Goal: Task Accomplishment & Management: Complete application form

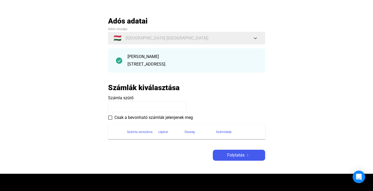
scroll to position [23, 0]
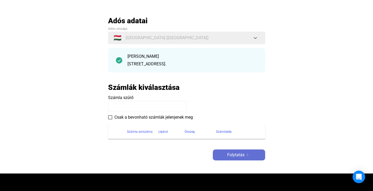
click at [242, 156] on span "Folytatás" at bounding box center [235, 155] width 17 height 6
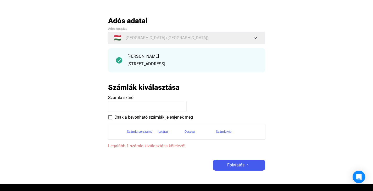
click at [114, 106] on input at bounding box center [147, 106] width 78 height 11
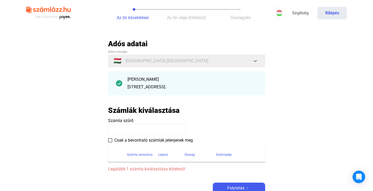
click at [113, 129] on input at bounding box center [147, 129] width 78 height 11
paste input "**********"
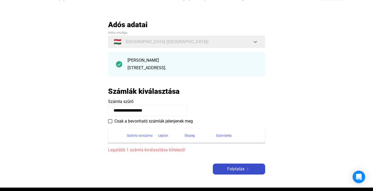
scroll to position [19, 0]
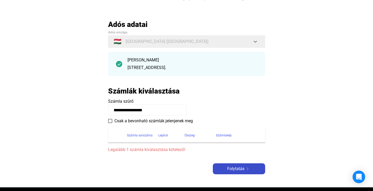
click at [231, 168] on span "Folytatás" at bounding box center [235, 169] width 17 height 6
click at [150, 109] on input "**********" at bounding box center [147, 110] width 78 height 11
type input "*"
click at [116, 109] on input "**********" at bounding box center [147, 110] width 78 height 11
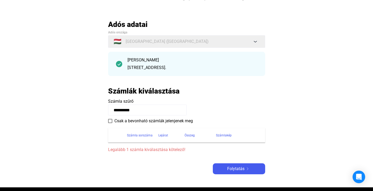
click at [144, 109] on input "**********" at bounding box center [147, 110] width 78 height 11
type input "**********"
click at [231, 169] on span "Folytatás" at bounding box center [235, 169] width 17 height 6
click at [110, 122] on span at bounding box center [110, 121] width 4 height 4
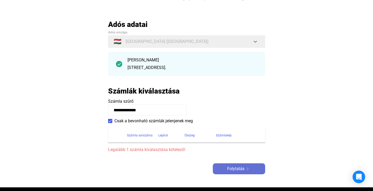
click at [231, 169] on span "Folytatás" at bounding box center [235, 169] width 17 height 6
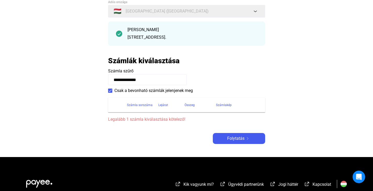
scroll to position [51, 0]
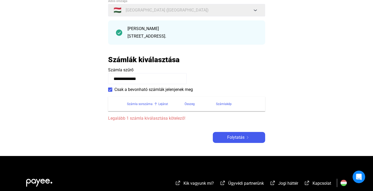
click at [139, 103] on div "Számla sorszáma" at bounding box center [140, 104] width 26 height 6
click at [164, 103] on div "Lejárat" at bounding box center [163, 104] width 10 height 6
click at [186, 102] on div "Összeg" at bounding box center [189, 104] width 10 height 6
click at [225, 102] on div "Számlakép" at bounding box center [224, 104] width 16 height 6
click at [234, 102] on div at bounding box center [234, 102] width 1 height 1
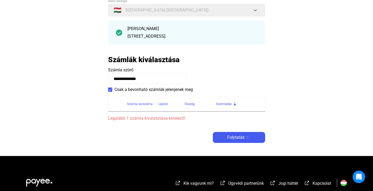
click at [153, 78] on input "**********" at bounding box center [147, 78] width 78 height 11
click at [139, 103] on div "Számla sorszáma" at bounding box center [140, 104] width 26 height 6
click at [149, 118] on span "Legalább 1 számla kiválasztása kötelező!" at bounding box center [186, 118] width 157 height 6
click at [233, 139] on span "Folytatás" at bounding box center [235, 137] width 17 height 6
click at [192, 105] on div "Összeg" at bounding box center [189, 104] width 10 height 6
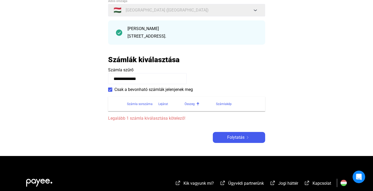
click at [232, 105] on div "Számlakép" at bounding box center [237, 104] width 43 height 6
drag, startPoint x: 232, startPoint y: 105, endPoint x: 221, endPoint y: 103, distance: 10.5
click at [221, 103] on div "Számlakép" at bounding box center [224, 104] width 16 height 6
click at [235, 103] on div at bounding box center [234, 104] width 3 height 3
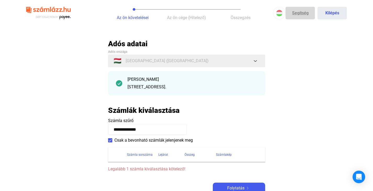
click at [295, 16] on link "Segítség" at bounding box center [299, 13] width 29 height 13
click at [185, 18] on span "Az ön cége (Hitelező)" at bounding box center [186, 17] width 39 height 5
click at [132, 16] on span "Az ön követelései" at bounding box center [133, 17] width 32 height 5
click at [231, 18] on span "Összegzés" at bounding box center [240, 17] width 20 height 5
click at [185, 17] on span "Az ön cége (Hitelező)" at bounding box center [186, 17] width 39 height 5
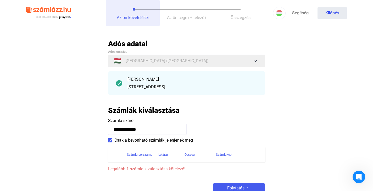
click at [140, 18] on span "Az ön követelései" at bounding box center [133, 17] width 32 height 5
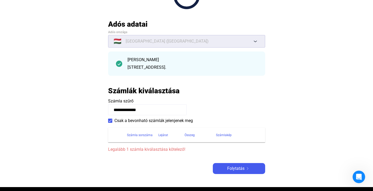
scroll to position [56, 0]
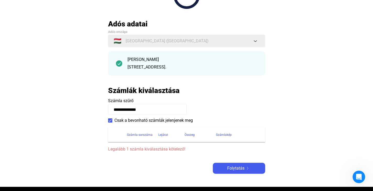
click at [164, 134] on div "Lejárat" at bounding box center [163, 135] width 10 height 6
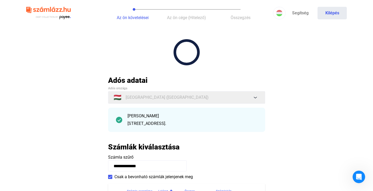
click at [174, 19] on span "Az ön cége (Hitelező)" at bounding box center [186, 17] width 39 height 5
click at [127, 19] on span "Az ön követelései" at bounding box center [133, 17] width 32 height 5
click at [181, 14] on button "Az ön cége (Hitelező)" at bounding box center [187, 13] width 54 height 26
click at [249, 14] on button "Összegzés" at bounding box center [240, 13] width 54 height 26
